Goal: Task Accomplishment & Management: Use online tool/utility

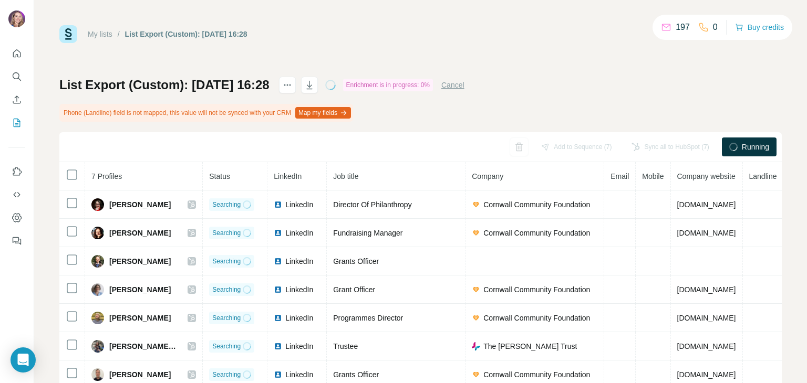
click at [104, 35] on link "My lists" at bounding box center [100, 34] width 25 height 8
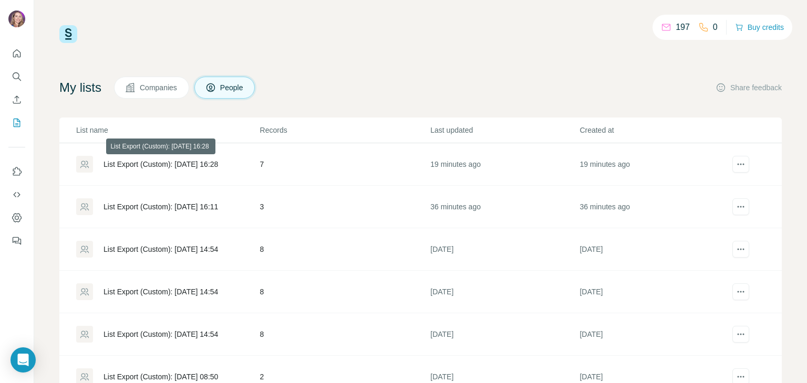
click at [204, 164] on div "List Export (Custom): [DATE] 16:28" at bounding box center [160, 164] width 114 height 11
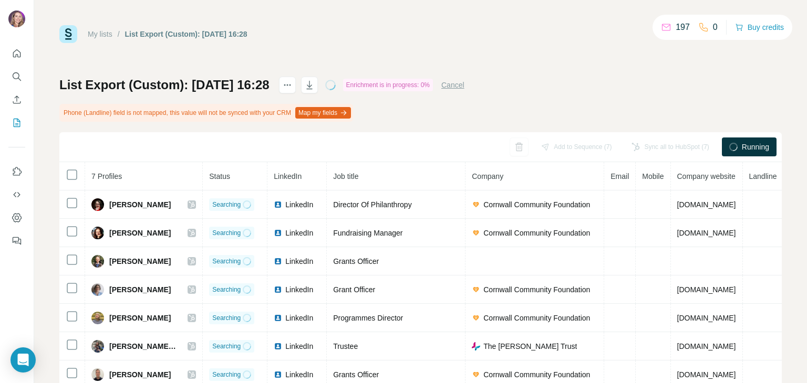
scroll to position [35, 0]
click at [555, 93] on div "List Export (Custom): [DATE] 16:28 Enrichment is in progress: 0% Cancel Phone (…" at bounding box center [420, 233] width 722 height 312
click at [16, 51] on icon "Quick start" at bounding box center [17, 53] width 11 height 11
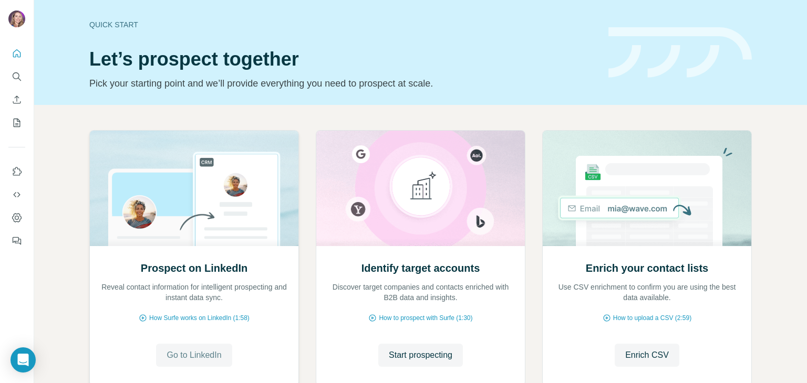
click at [182, 353] on span "Go to LinkedIn" at bounding box center [193, 355] width 55 height 13
click at [14, 122] on icon "My lists" at bounding box center [17, 123] width 11 height 11
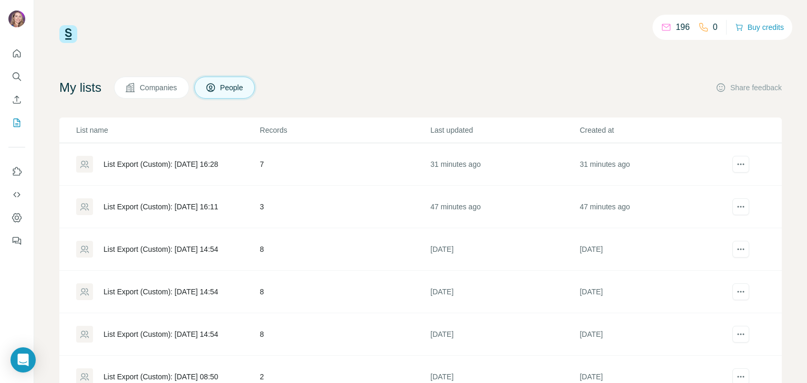
click at [150, 161] on div "List Export (Custom): [DATE] 16:28" at bounding box center [160, 164] width 114 height 11
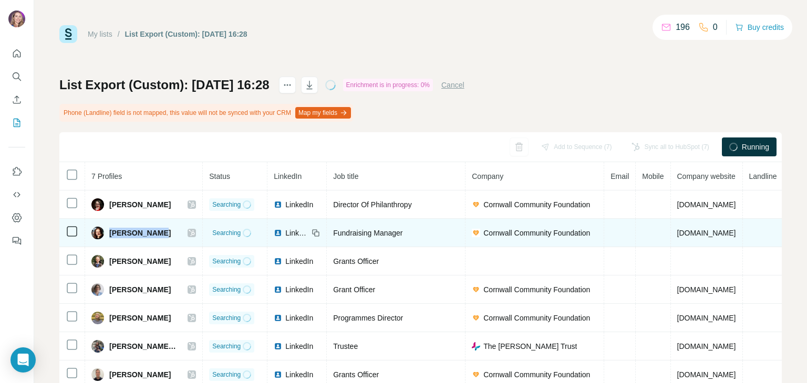
drag, startPoint x: 168, startPoint y: 234, endPoint x: 110, endPoint y: 237, distance: 57.4
click at [110, 237] on div "[PERSON_NAME]" at bounding box center [143, 233] width 104 height 13
copy span "[PERSON_NAME]"
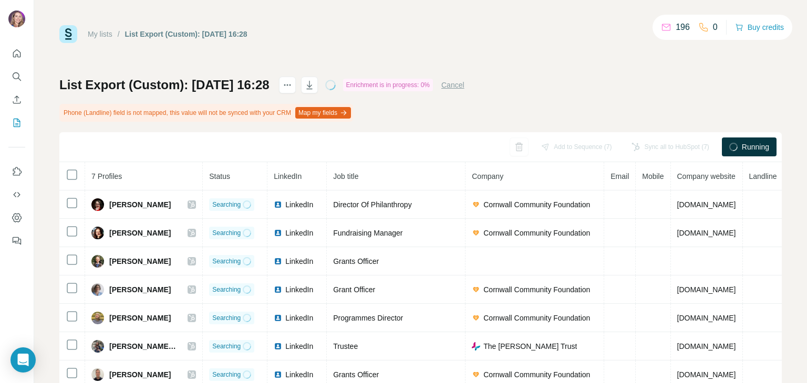
click at [481, 116] on div "List Export (Custom): [DATE] 16:28 Enrichment is in progress: 0% Cancel Phone (…" at bounding box center [420, 233] width 722 height 312
click at [464, 85] on button "Cancel" at bounding box center [452, 85] width 23 height 11
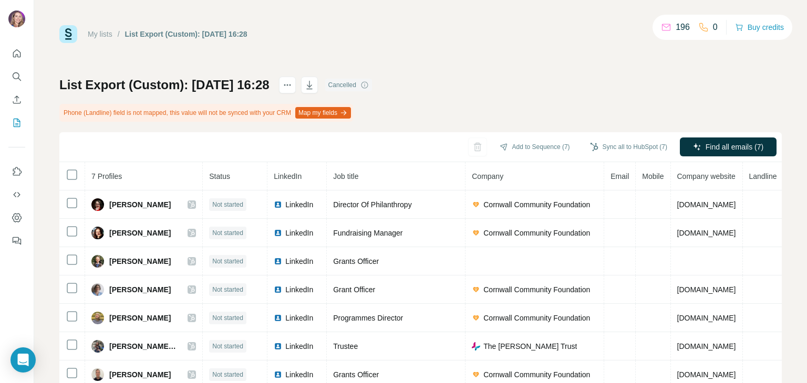
scroll to position [35, 0]
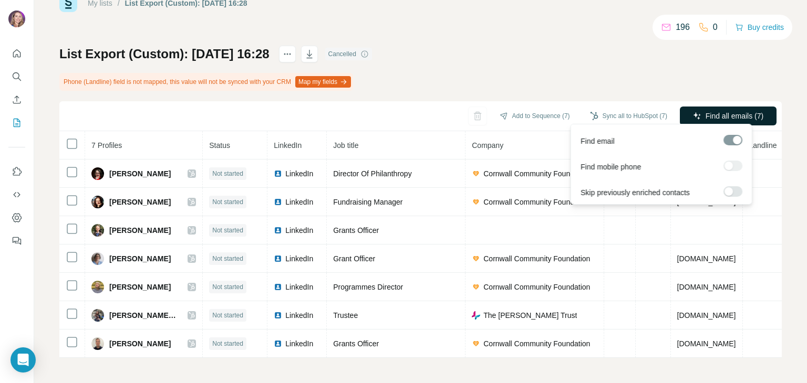
click at [716, 114] on span "Find all emails (7)" at bounding box center [734, 116] width 58 height 11
